Goal: Task Accomplishment & Management: Manage account settings

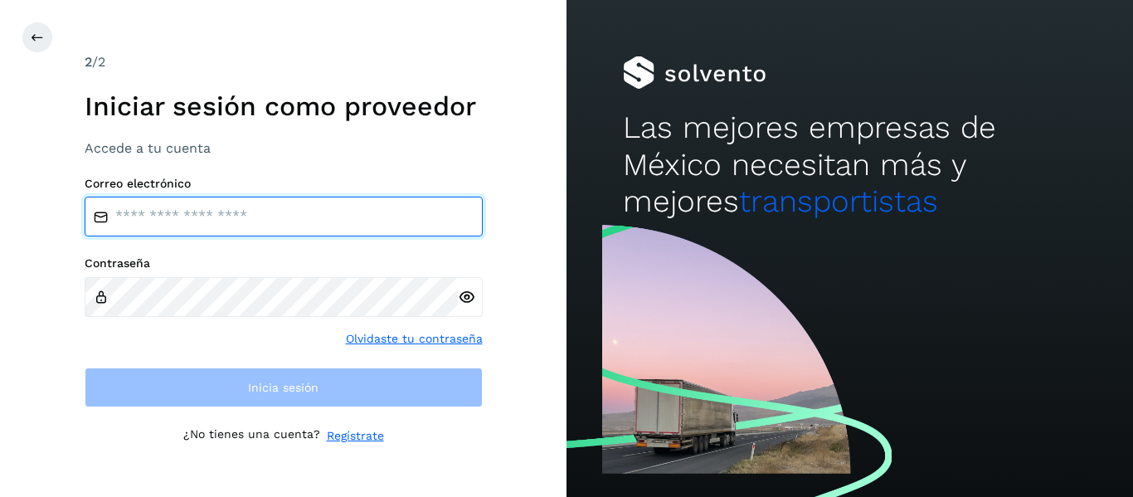
click at [250, 226] on input "email" at bounding box center [284, 217] width 398 height 40
type input "**********"
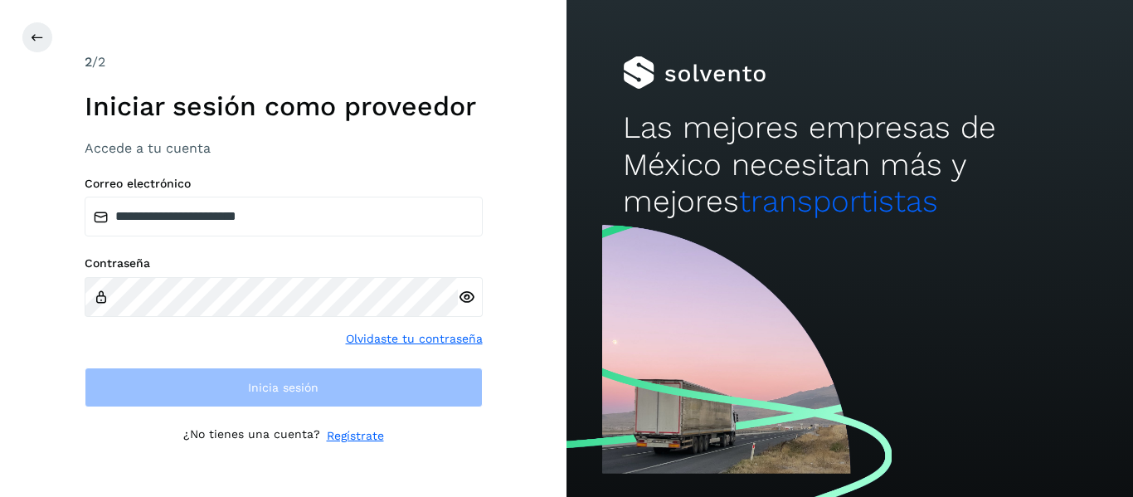
click at [211, 275] on div "Contraseña" at bounding box center [284, 286] width 398 height 61
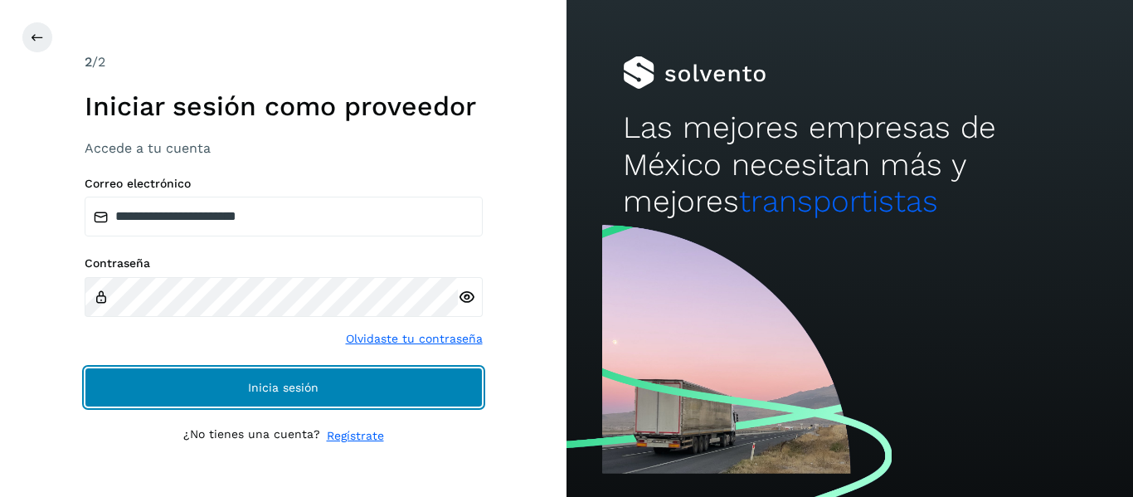
click at [322, 382] on button "Inicia sesión" at bounding box center [284, 387] width 398 height 40
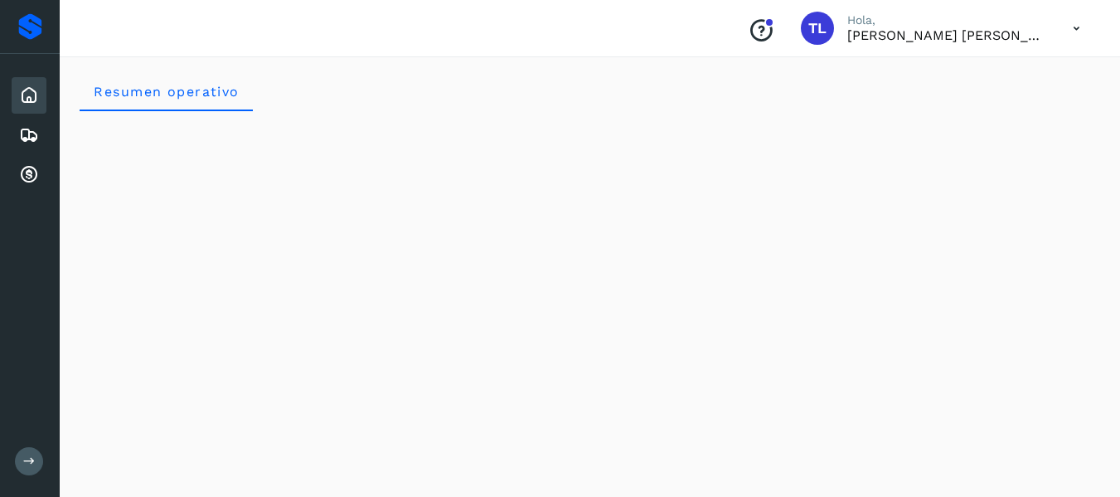
click at [31, 112] on div "Inicio" at bounding box center [29, 95] width 35 height 36
click at [32, 97] on icon at bounding box center [29, 95] width 20 height 20
click at [32, 167] on icon at bounding box center [29, 175] width 20 height 20
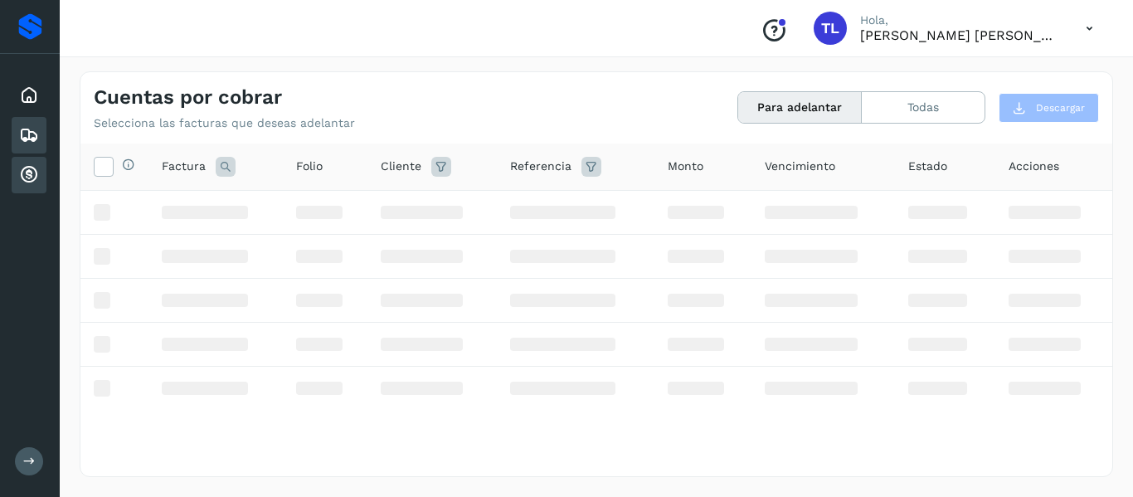
click at [31, 138] on icon at bounding box center [29, 135] width 20 height 20
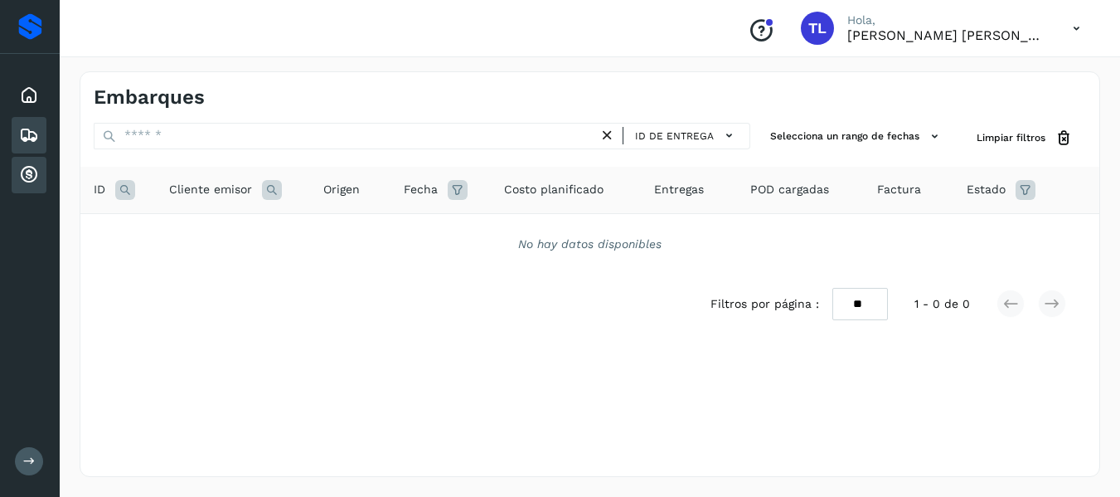
click at [33, 171] on icon at bounding box center [29, 175] width 20 height 20
